Goal: Task Accomplishment & Management: Use online tool/utility

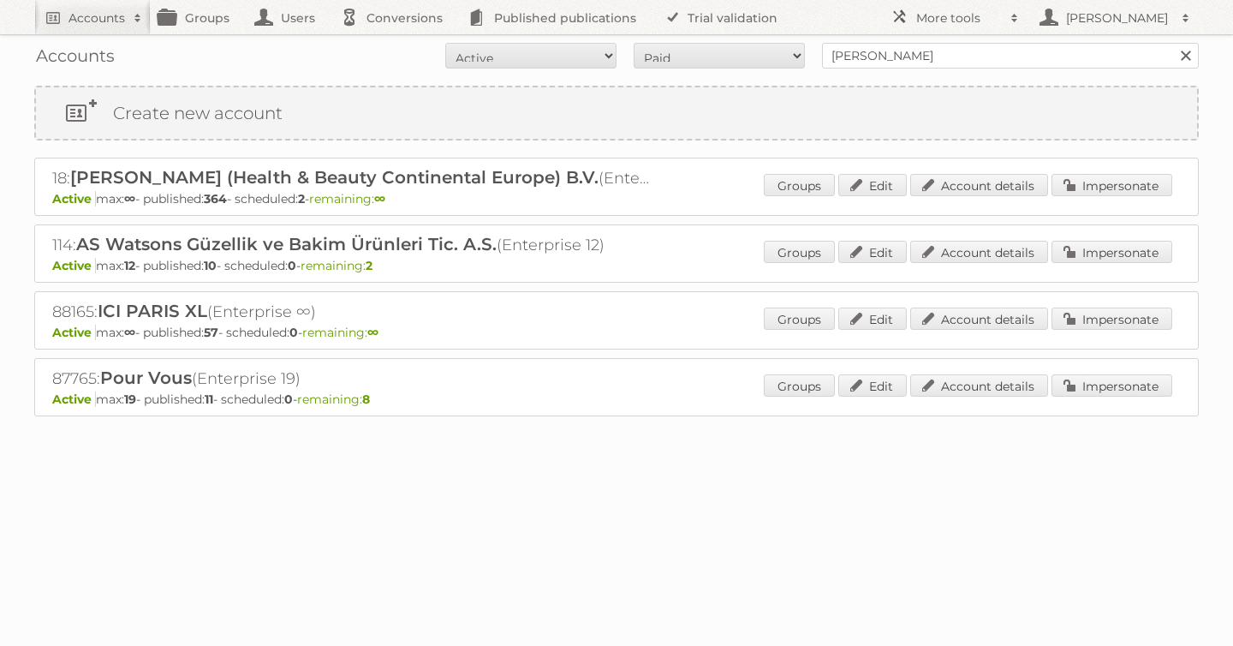
type input "[PERSON_NAME]"
click at [1173, 43] on input "Search" at bounding box center [1186, 56] width 26 height 26
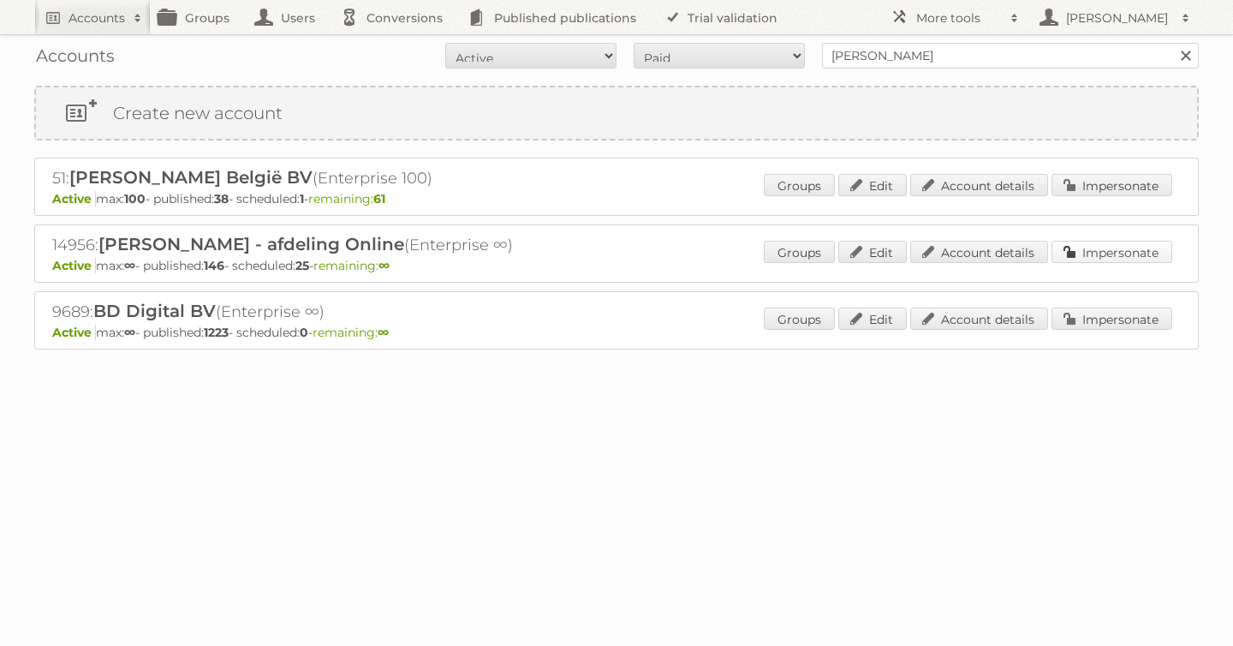
click at [1093, 253] on link "Impersonate" at bounding box center [1112, 252] width 121 height 22
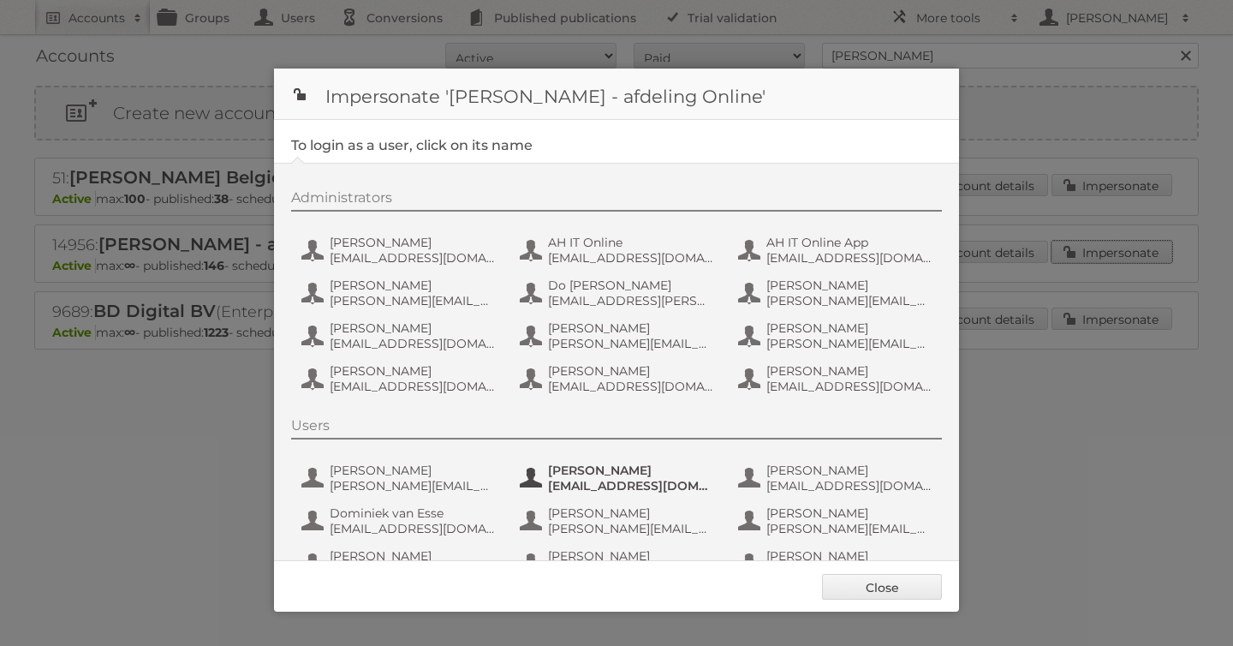
scroll to position [128, 0]
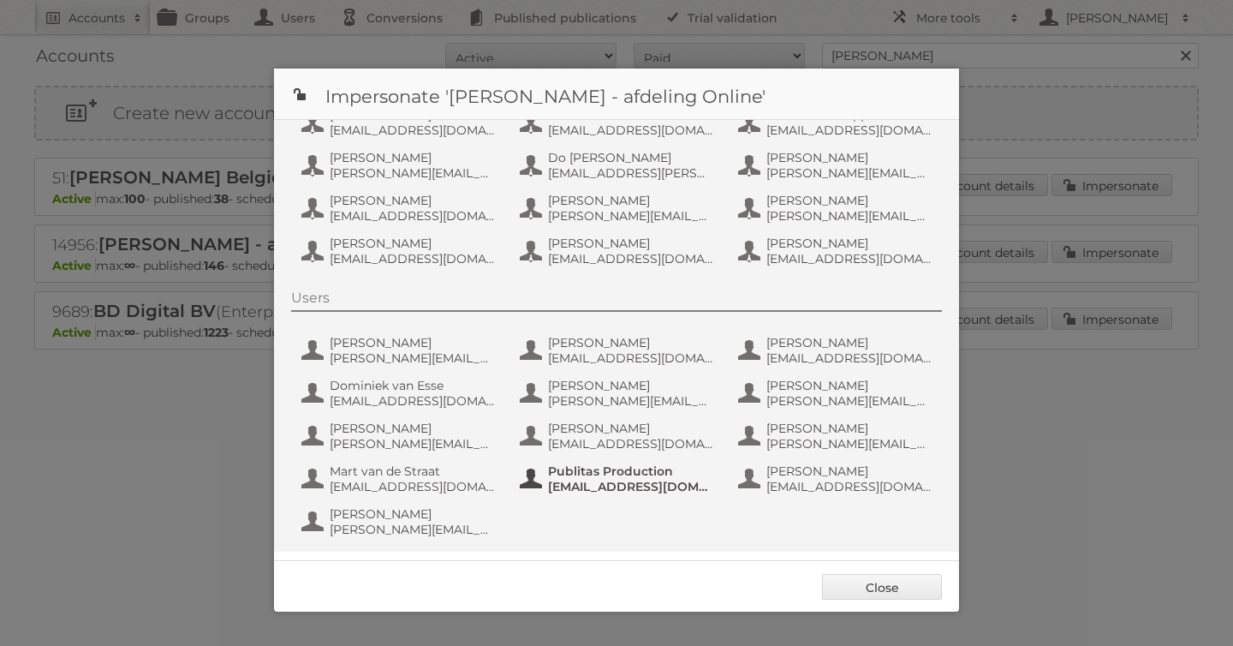
click at [599, 476] on span "Publitas Production" at bounding box center [631, 470] width 166 height 15
